Goal: Information Seeking & Learning: Learn about a topic

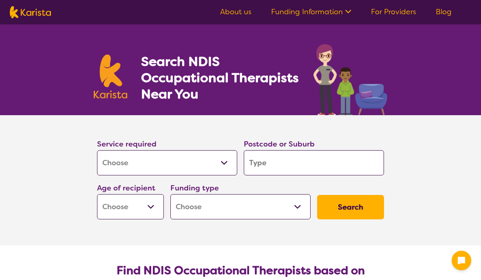
select select "[MEDICAL_DATA]"
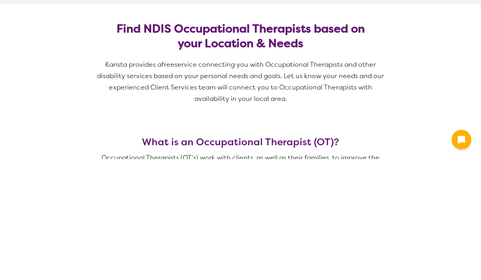
type input "2"
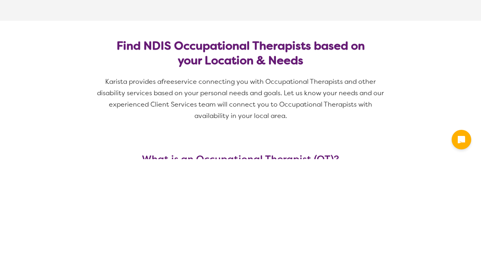
type input "25"
type input "257"
type input "2576"
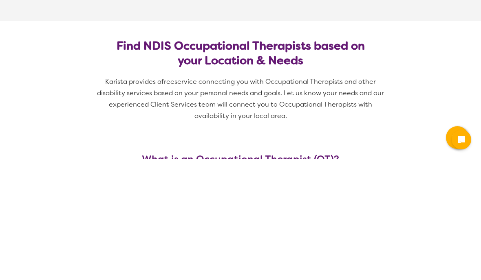
type input "2576"
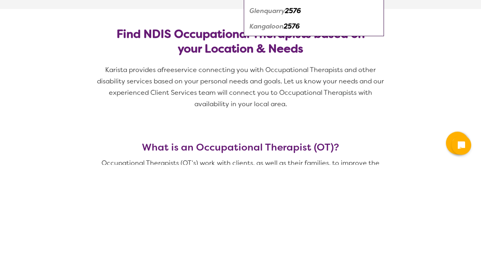
type input "2576"
click at [282, 68] on em "2576" at bounding box center [279, 64] width 16 height 9
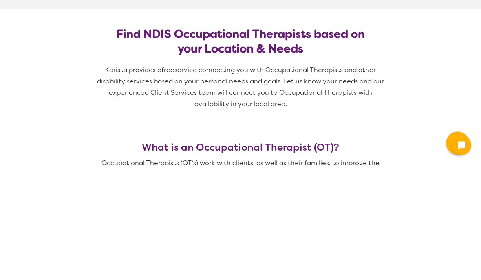
scroll to position [116, 0]
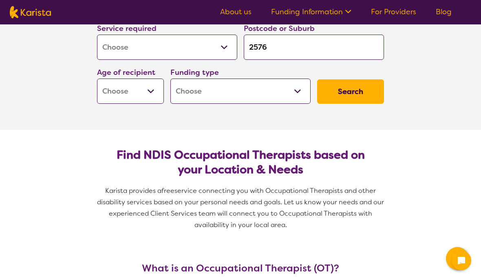
click at [296, 87] on select "Home Care Package (HCP) National Disability Insurance Scheme (NDIS) I don't know" at bounding box center [240, 91] width 140 height 25
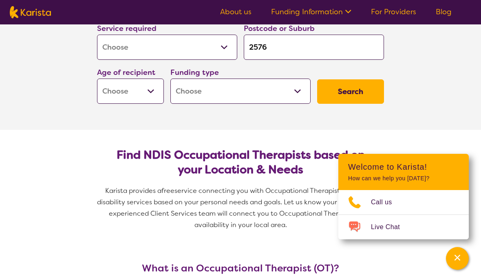
click at [303, 88] on select "Home Care Package (HCP) National Disability Insurance Scheme (NDIS) I don't know" at bounding box center [240, 91] width 140 height 25
select select "NDIS"
click at [358, 87] on button "Search" at bounding box center [350, 91] width 67 height 24
click at [48, 96] on section "Service required Allied Health Assistant Assessment ([MEDICAL_DATA] or [MEDICAL…" at bounding box center [240, 65] width 481 height 130
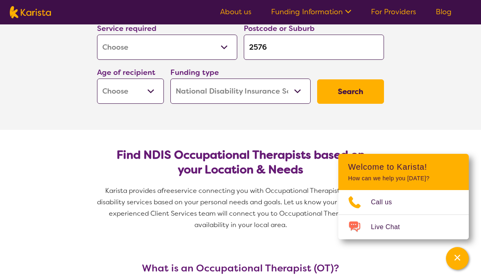
click at [157, 88] on select "Early Childhood - 0 to 9 Child - 10 to 11 Adolescent - 12 to 17 Adult - 18 to 6…" at bounding box center [130, 91] width 67 height 25
select select "AG"
click at [357, 88] on button "Search" at bounding box center [350, 91] width 67 height 24
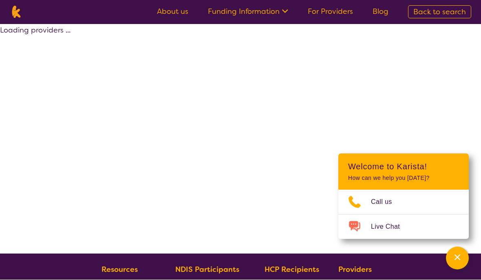
scroll to position [0, 0]
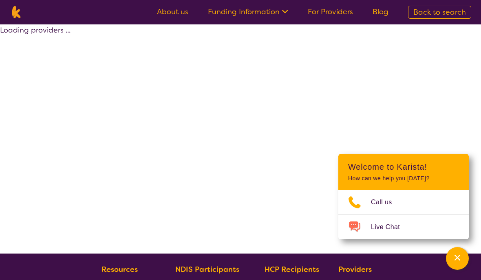
select select "by_score"
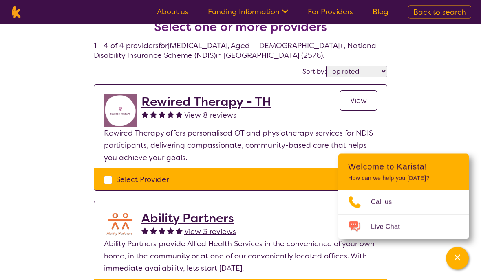
scroll to position [21, 0]
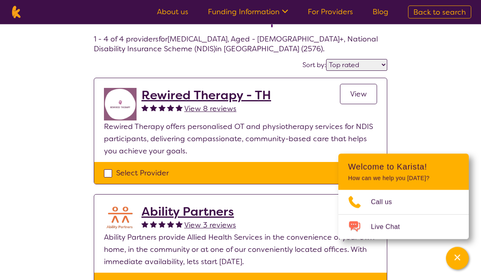
click at [359, 91] on span "View" at bounding box center [358, 95] width 17 height 10
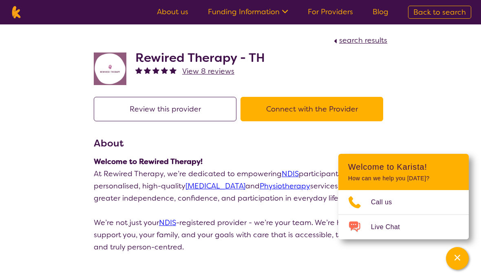
select select "by_score"
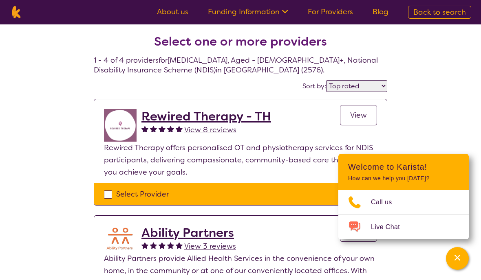
scroll to position [56, 0]
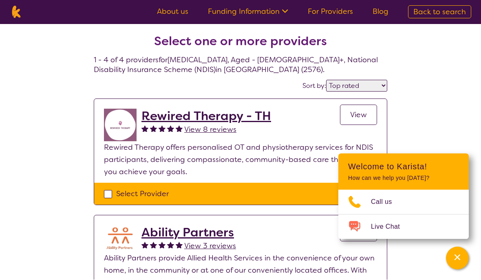
select select "[MEDICAL_DATA]"
select select "AG"
select select "NDIS"
select select "[MEDICAL_DATA]"
select select "AG"
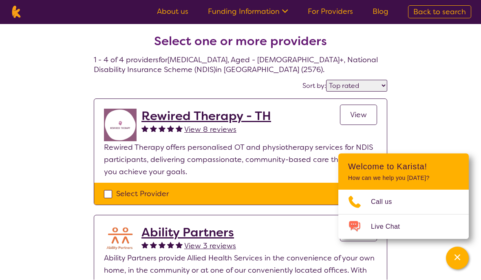
select select "NDIS"
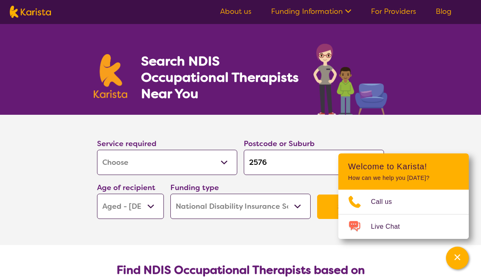
scroll to position [0, 0]
